Goal: Task Accomplishment & Management: Use online tool/utility

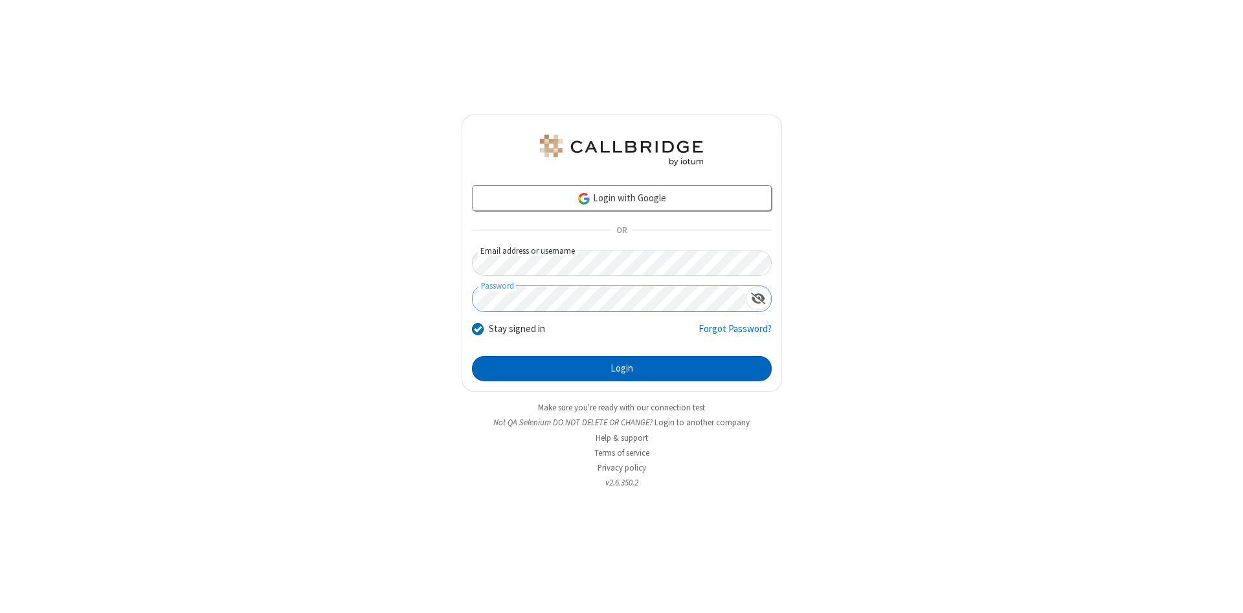
click at [622, 369] on button "Login" at bounding box center [622, 369] width 300 height 26
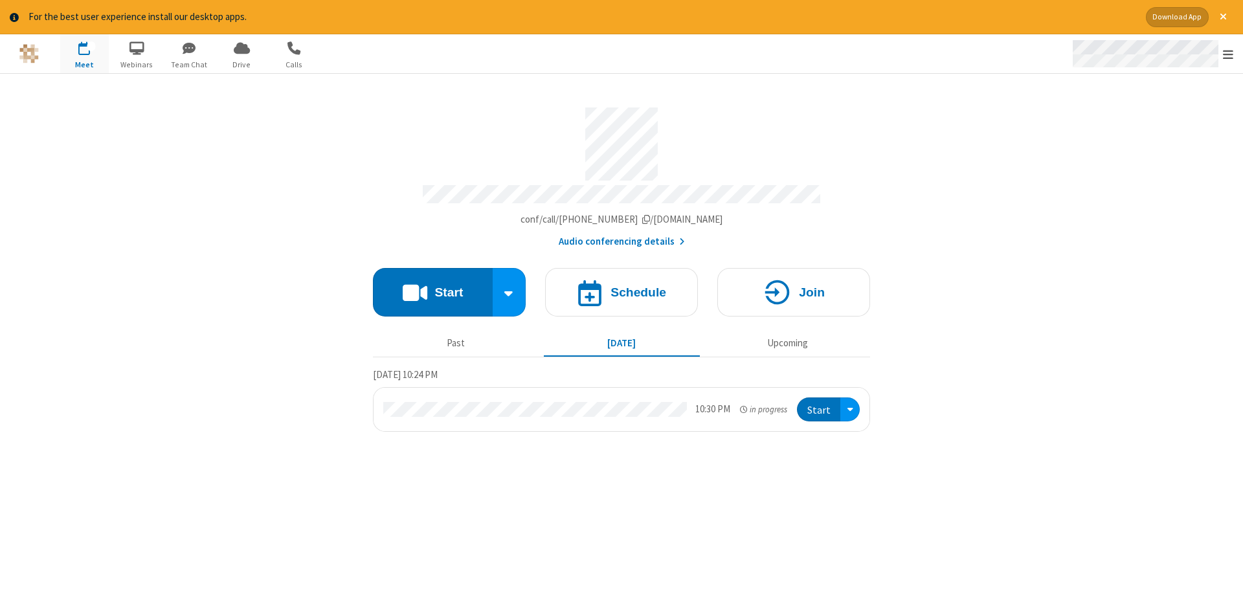
click at [1228, 54] on span "Open menu" at bounding box center [1228, 54] width 10 height 13
click at [242, 64] on span "Drive" at bounding box center [242, 65] width 49 height 12
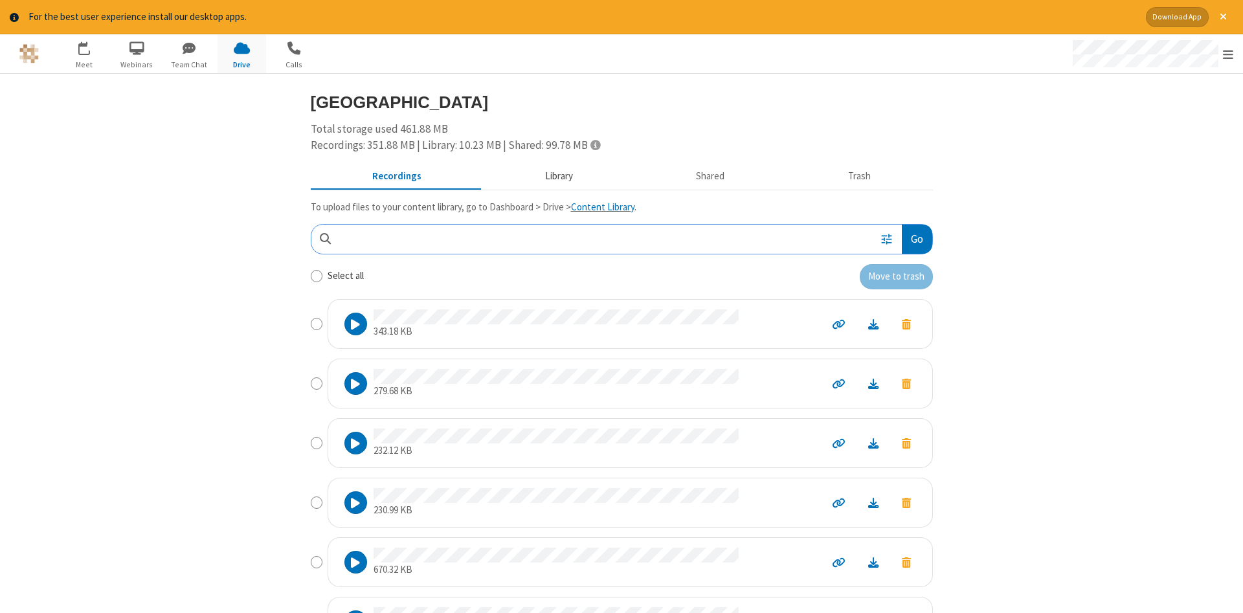
click at [557, 175] on button "Library" at bounding box center [559, 176] width 152 height 25
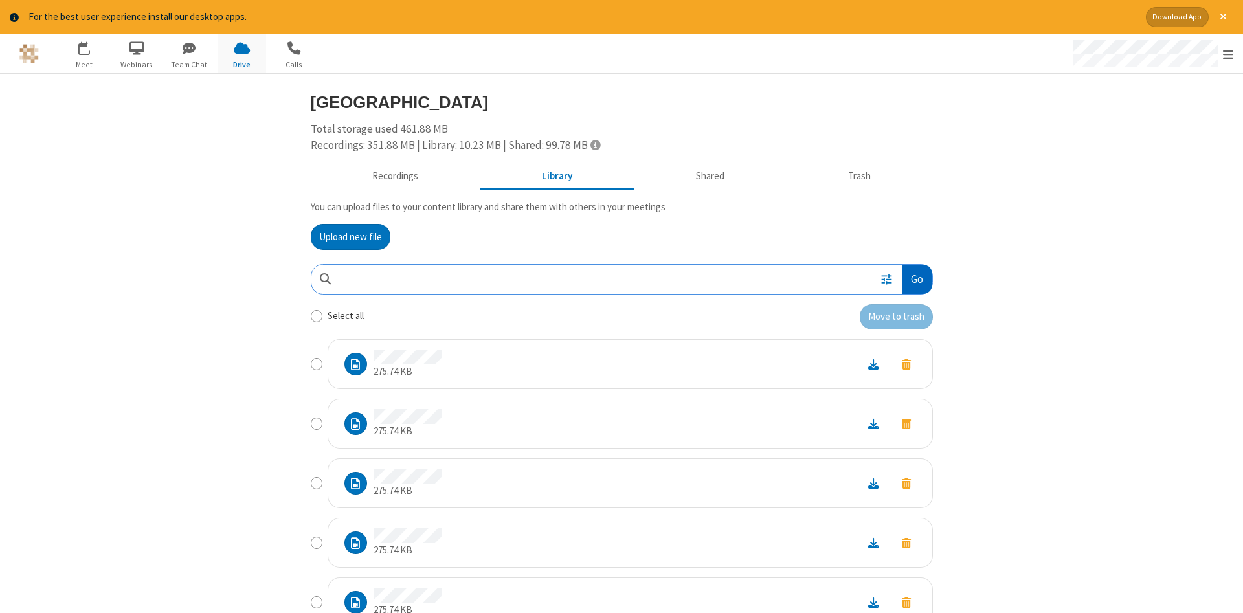
click at [916, 279] on button "Go" at bounding box center [917, 279] width 30 height 29
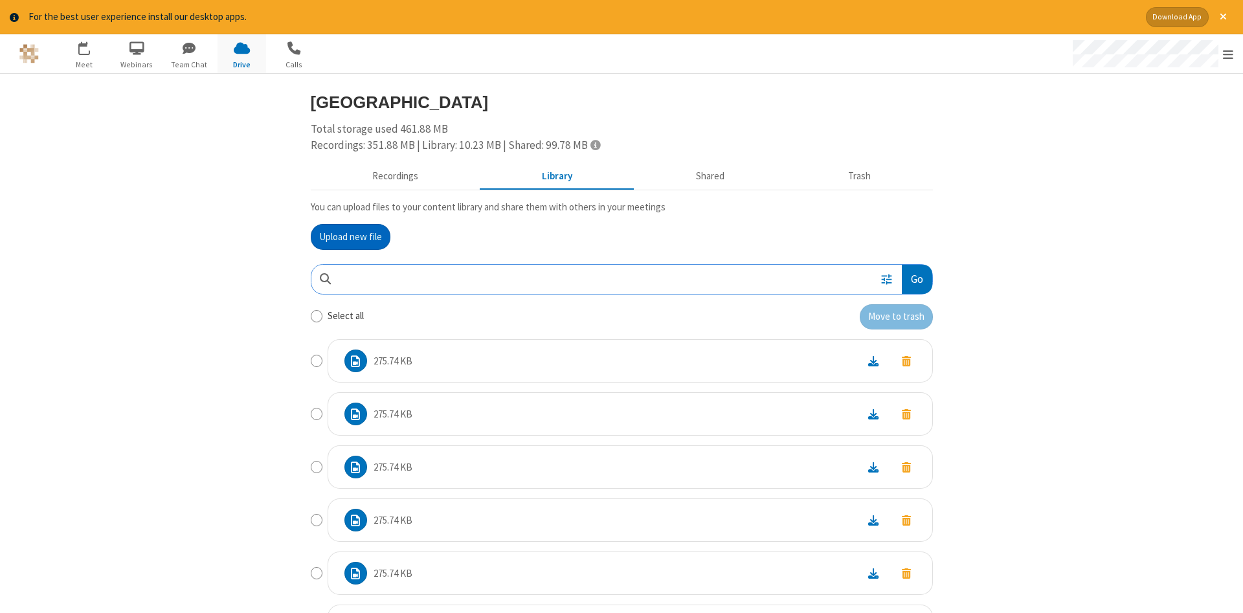
click at [350, 236] on button "Upload new file" at bounding box center [351, 237] width 80 height 26
